Goal: Information Seeking & Learning: Learn about a topic

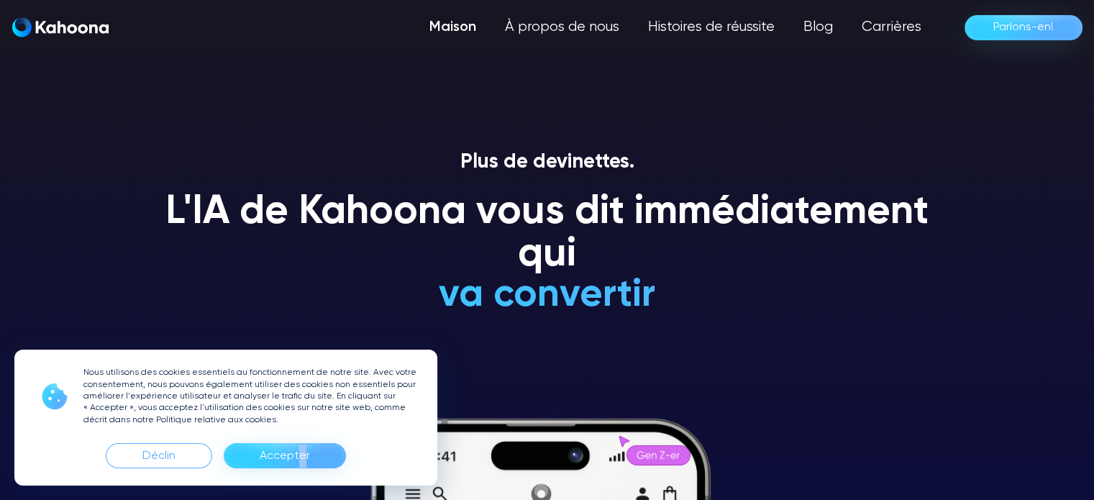
click at [301, 447] on div "Accepter" at bounding box center [285, 456] width 50 height 23
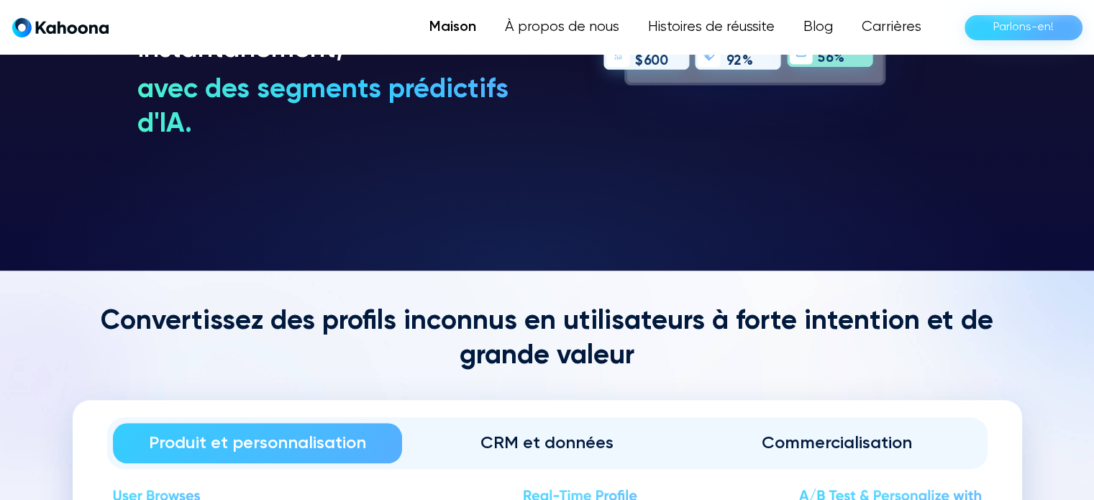
scroll to position [1592, 0]
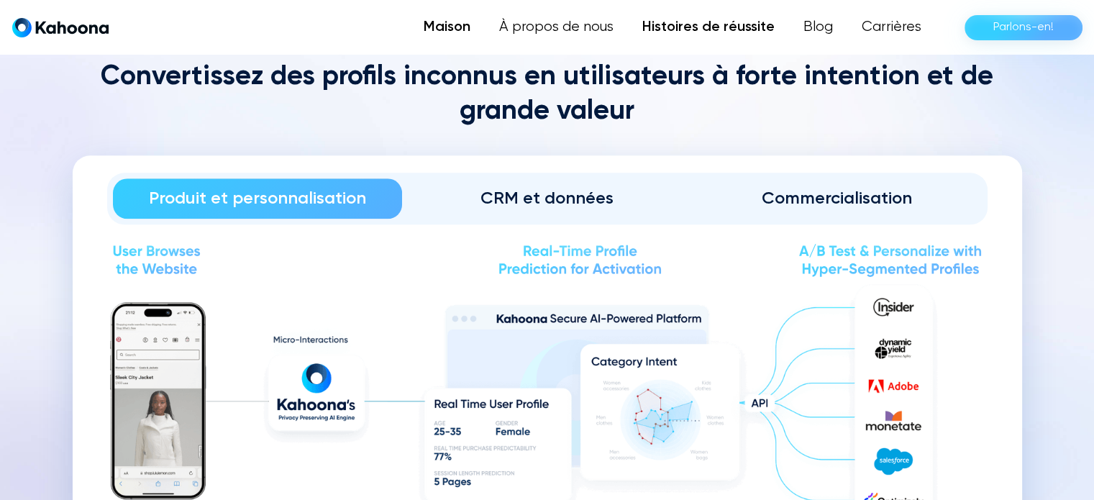
click at [712, 37] on link "Histoires de réussite" at bounding box center [708, 27] width 161 height 29
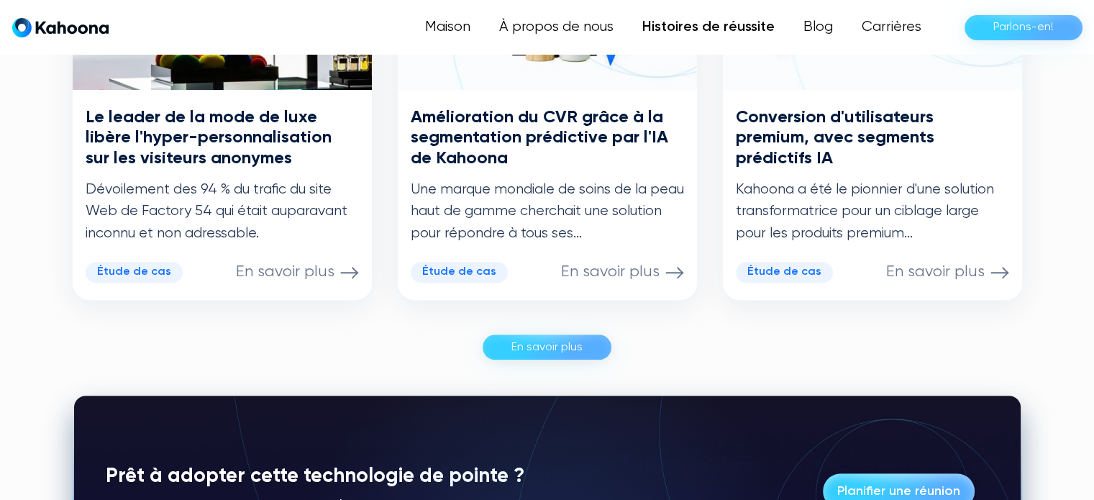
scroll to position [1056, 0]
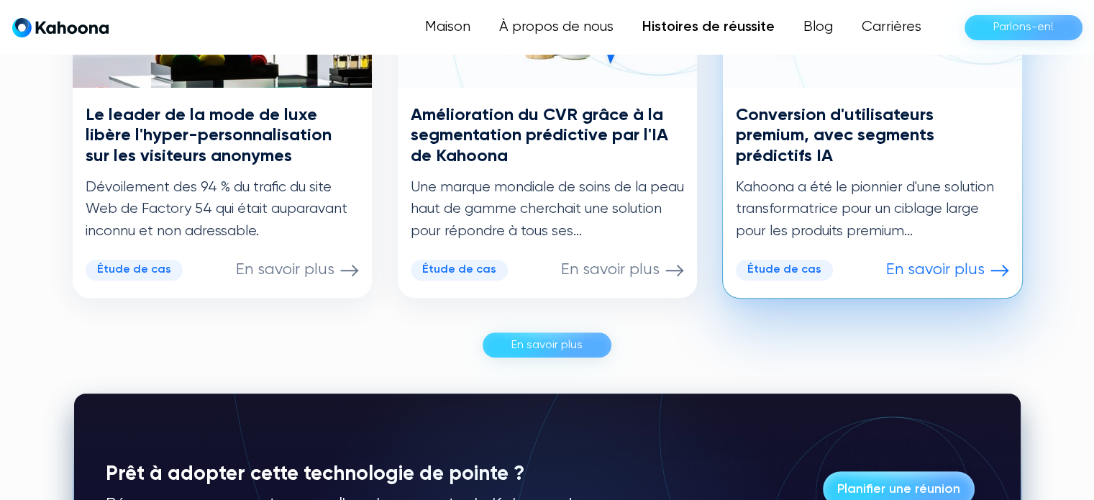
click at [791, 264] on font "Étude de cas" at bounding box center [784, 270] width 74 height 12
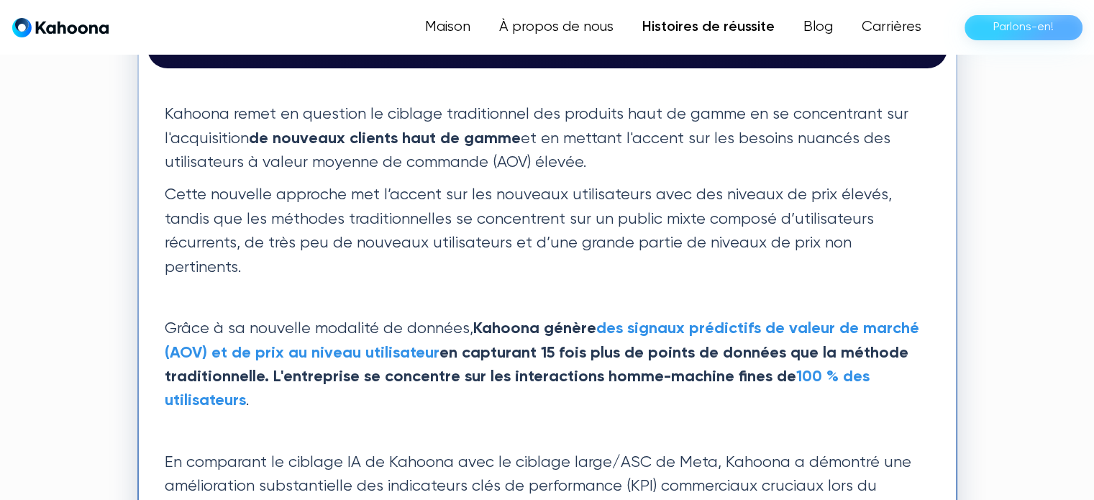
scroll to position [511, 0]
